Goal: Complete application form

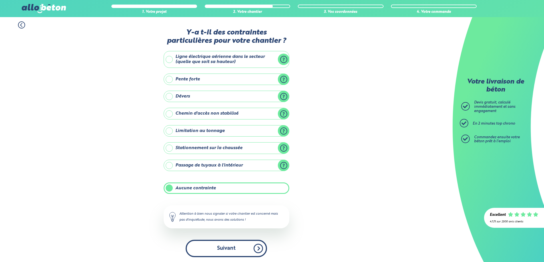
click at [241, 250] on button "Suivant" at bounding box center [226, 248] width 81 height 17
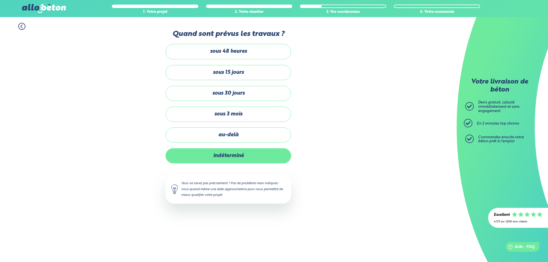
click at [235, 155] on label "indéterminé" at bounding box center [229, 155] width 126 height 15
click at [0, 0] on input "indéterminé" at bounding box center [0, 0] width 0 height 0
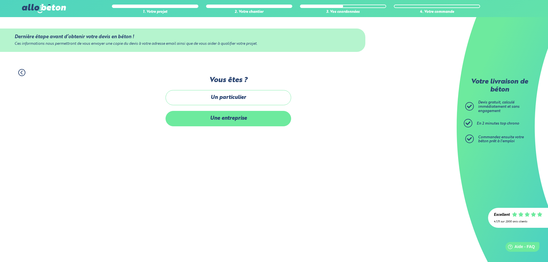
click at [238, 118] on label "Une entreprise" at bounding box center [229, 118] width 126 height 15
click at [0, 0] on input "Une entreprise" at bounding box center [0, 0] width 0 height 0
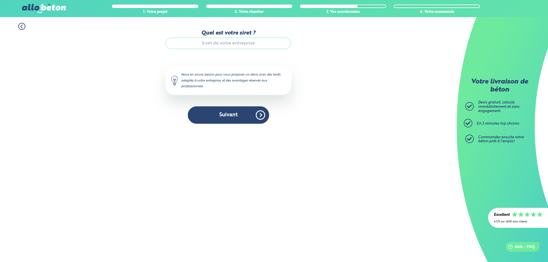
click at [239, 45] on input "Quel est votre siret ?" at bounding box center [229, 43] width 126 height 11
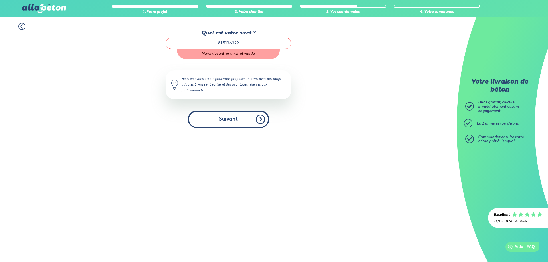
click at [239, 117] on button "Suivant" at bounding box center [228, 119] width 81 height 17
click at [253, 45] on input "815126222" at bounding box center [229, 43] width 126 height 11
click at [226, 118] on button "Suivant" at bounding box center [228, 119] width 81 height 17
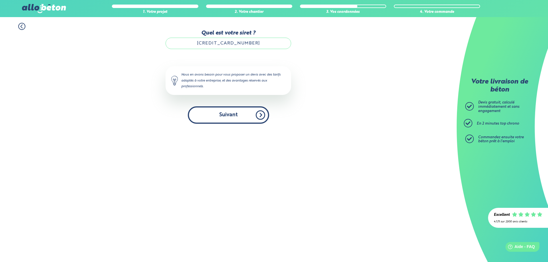
click at [232, 114] on button "Suivant" at bounding box center [228, 114] width 81 height 17
click at [226, 116] on button "Suivant" at bounding box center [228, 114] width 81 height 17
click at [260, 115] on button "Suivant" at bounding box center [228, 114] width 81 height 17
click at [223, 118] on button "Suivant" at bounding box center [228, 114] width 81 height 17
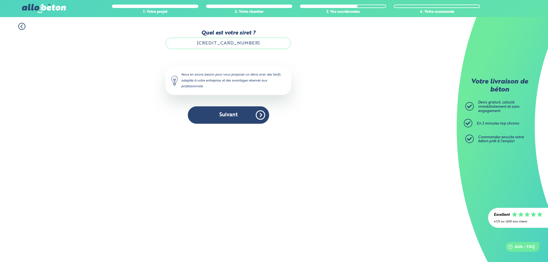
click at [255, 45] on input "[CREDIT_CARD_NUMBER]" at bounding box center [229, 43] width 126 height 11
type input "[CREDIT_CARD_NUMBER]"
click at [256, 112] on button "Suivant" at bounding box center [228, 114] width 81 height 17
click at [230, 119] on button "Suivant" at bounding box center [228, 114] width 81 height 17
click at [231, 119] on button "Suivant" at bounding box center [228, 114] width 81 height 17
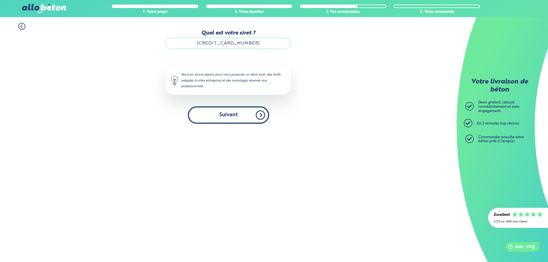
click at [231, 118] on button "Suivant" at bounding box center [228, 114] width 81 height 17
click at [231, 117] on button "Suivant" at bounding box center [228, 114] width 81 height 17
